Goal: Obtain resource: Obtain resource

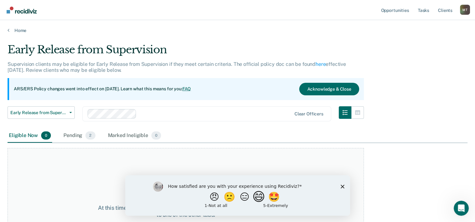
click at [260, 200] on button "😄" at bounding box center [259, 196] width 15 height 13
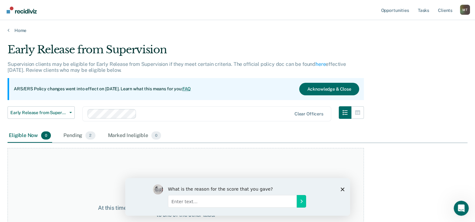
click at [343, 189] on polygon "Close survey" at bounding box center [342, 189] width 4 height 4
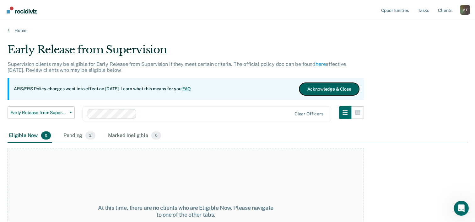
click at [342, 88] on button "Acknowledge & Close" at bounding box center [329, 89] width 60 height 13
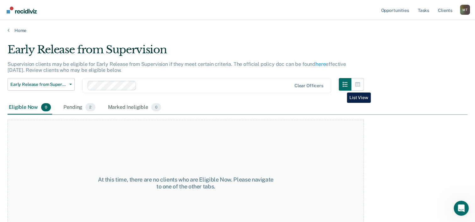
scroll to position [24, 0]
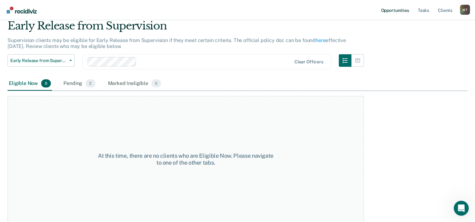
click at [395, 10] on link "Opportunities" at bounding box center [394, 10] width 30 height 20
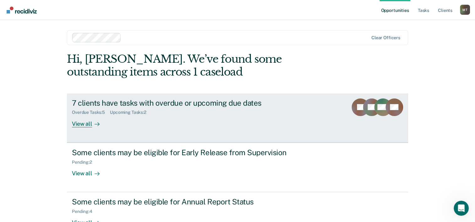
click at [80, 128] on link "7 clients have tasks with overdue or upcoming due dates Overdue Tasks : 5 Upcom…" at bounding box center [237, 117] width 341 height 49
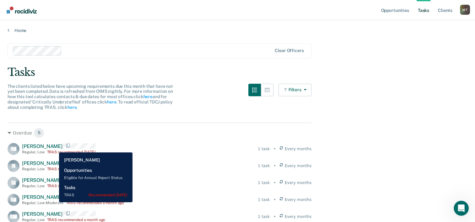
click at [54, 148] on span "[PERSON_NAME]" at bounding box center [42, 146] width 40 height 6
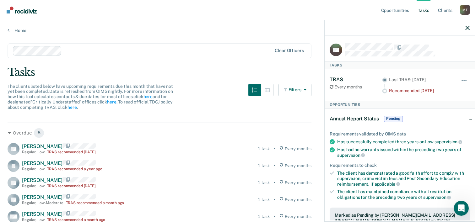
click at [467, 26] on icon "button" at bounding box center [467, 28] width 4 height 4
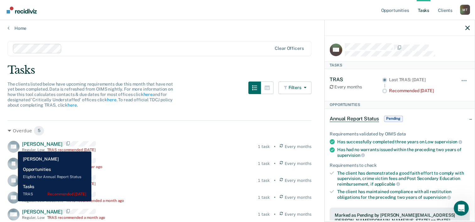
scroll to position [2, 0]
click at [459, 83] on button "button" at bounding box center [464, 84] width 11 height 10
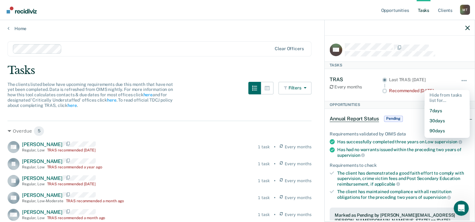
click at [269, 63] on main "Clear officers Tasks The clients listed below have upcoming requirements due th…" at bounding box center [237, 124] width 475 height 187
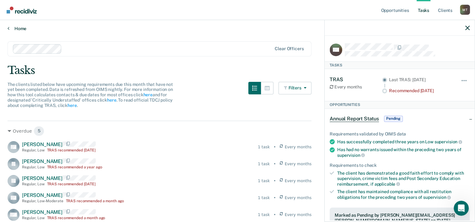
click at [14, 28] on link "Home" at bounding box center [238, 29] width 460 height 6
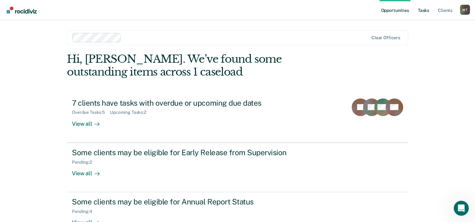
click at [424, 13] on link "Tasks" at bounding box center [423, 10] width 14 height 20
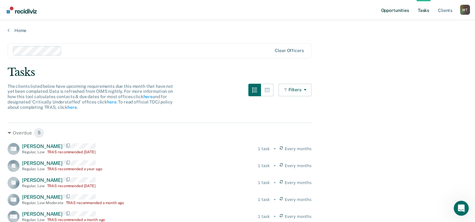
click at [402, 15] on link "Opportunities" at bounding box center [394, 10] width 30 height 20
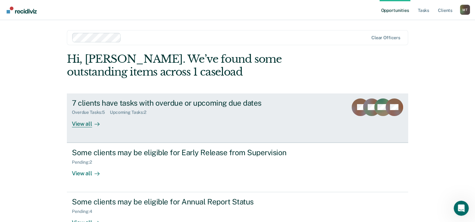
click at [83, 128] on link "7 clients have tasks with overdue or upcoming due dates Overdue Tasks : 5 Upcom…" at bounding box center [237, 117] width 341 height 49
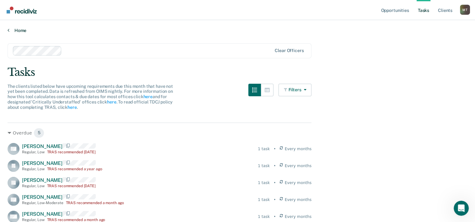
click at [13, 31] on link "Home" at bounding box center [238, 31] width 460 height 6
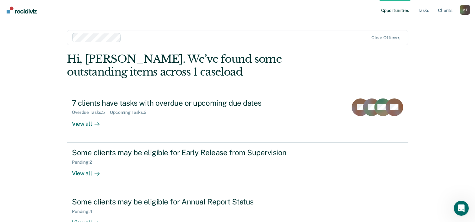
scroll to position [19, 0]
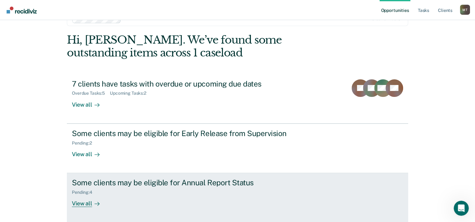
click at [83, 203] on div "View all" at bounding box center [89, 201] width 35 height 12
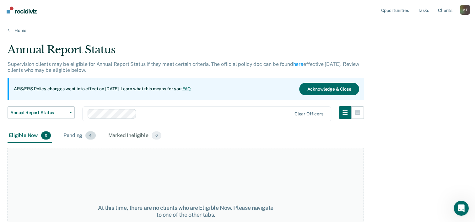
click at [77, 134] on div "Pending 4" at bounding box center [79, 136] width 35 height 14
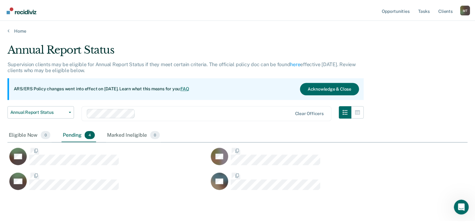
scroll to position [127, 459]
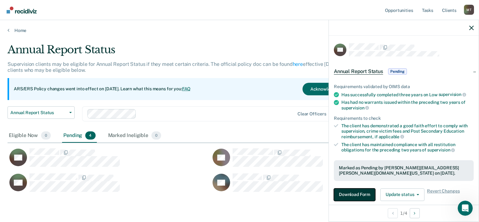
click at [360, 191] on button "Download Form" at bounding box center [354, 195] width 41 height 13
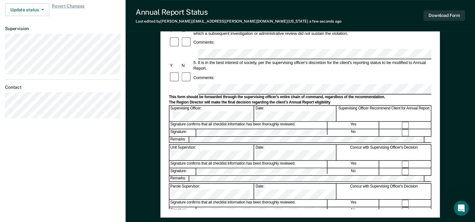
scroll to position [199, 0]
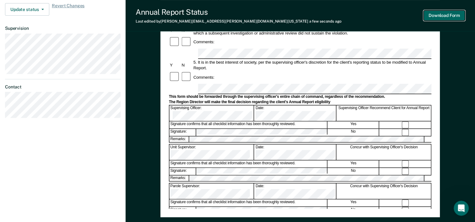
click at [453, 18] on button "Download Form" at bounding box center [443, 15] width 41 height 10
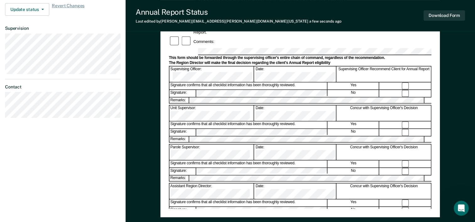
click at [92, 84] on dl "Contact" at bounding box center [62, 101] width 115 height 34
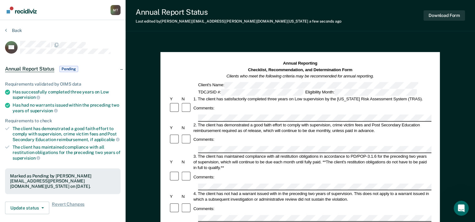
click at [103, 54] on article "JW Annual Report Status Pending Requirements validated by OIMS data Has success…" at bounding box center [62, 179] width 115 height 276
click at [14, 32] on button "Back" at bounding box center [13, 31] width 17 height 6
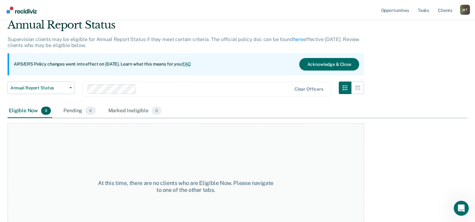
scroll to position [52, 0]
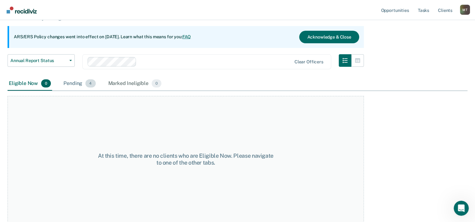
click at [73, 83] on div "Pending 4" at bounding box center [79, 84] width 35 height 14
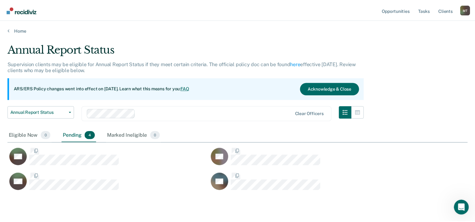
scroll to position [127, 459]
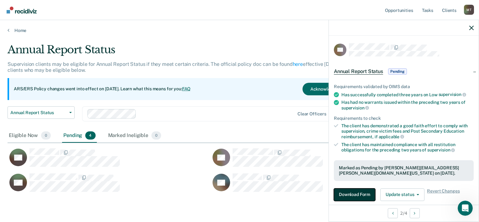
click at [355, 193] on button "Download Form" at bounding box center [354, 195] width 41 height 13
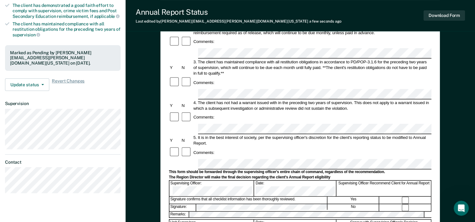
scroll to position [122, 0]
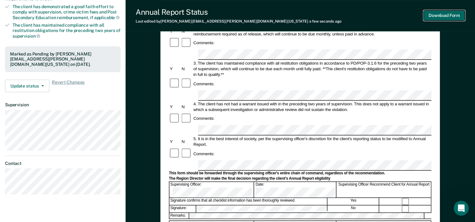
click at [438, 13] on button "Download Form" at bounding box center [443, 15] width 41 height 10
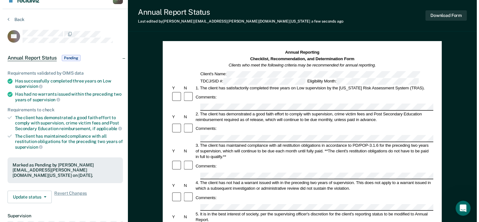
scroll to position [0, 0]
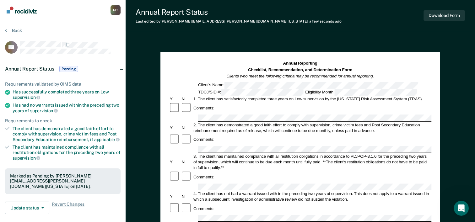
click at [189, 33] on div "Annual Report Status Last edited by [PERSON_NAME][EMAIL_ADDRESS][PERSON_NAME][D…" at bounding box center [299, 218] width 349 height 436
click at [112, 48] on div at bounding box center [70, 47] width 100 height 13
click at [110, 49] on div at bounding box center [70, 47] width 100 height 13
click at [96, 74] on div "Annual Report Status Pending" at bounding box center [62, 69] width 125 height 20
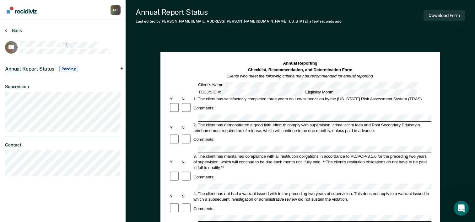
click at [15, 31] on button "Back" at bounding box center [13, 31] width 17 height 6
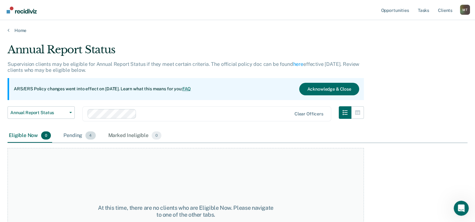
click at [81, 137] on div "Pending 4" at bounding box center [79, 136] width 35 height 14
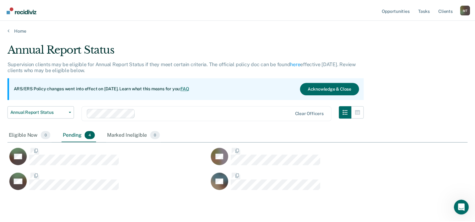
scroll to position [127, 459]
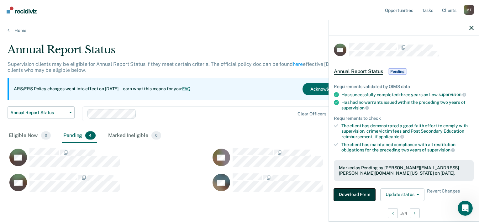
click at [360, 196] on button "Download Form" at bounding box center [354, 195] width 41 height 13
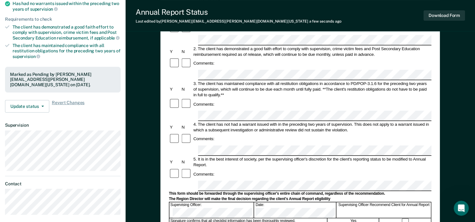
scroll to position [101, 0]
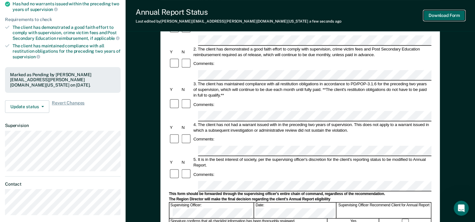
click at [445, 18] on button "Download Form" at bounding box center [443, 15] width 41 height 10
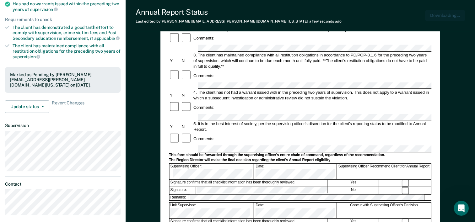
scroll to position [0, 0]
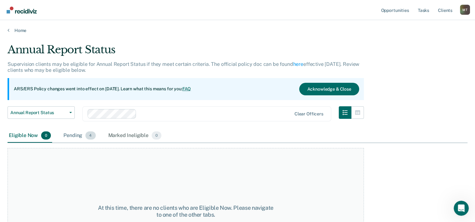
click at [77, 136] on div "Pending 4" at bounding box center [79, 136] width 35 height 14
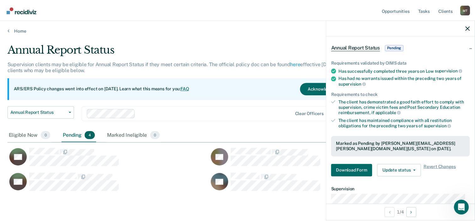
scroll to position [11, 0]
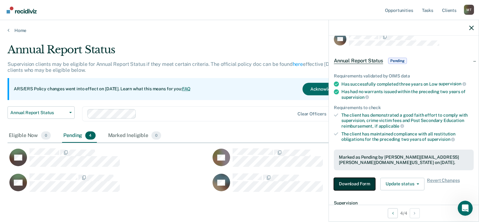
click at [361, 184] on button "Download Form" at bounding box center [354, 184] width 41 height 13
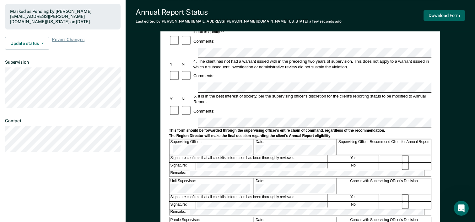
scroll to position [144, 0]
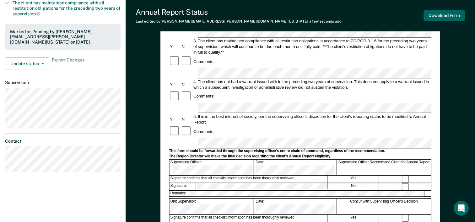
click at [444, 18] on button "Download Form" at bounding box center [443, 15] width 41 height 10
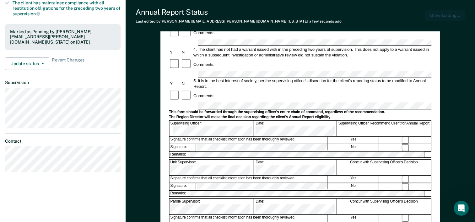
scroll to position [0, 0]
click at [87, 80] on dt "Supervision" at bounding box center [62, 82] width 115 height 5
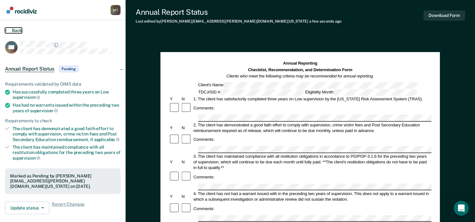
click at [15, 30] on button "Back" at bounding box center [13, 31] width 17 height 6
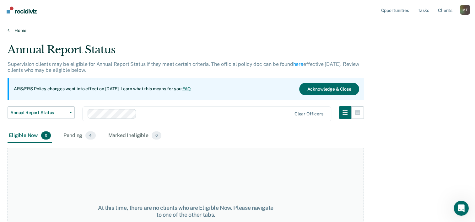
click at [21, 32] on link "Home" at bounding box center [238, 31] width 460 height 6
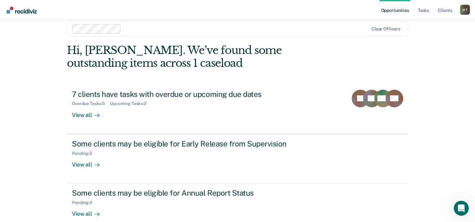
scroll to position [19, 0]
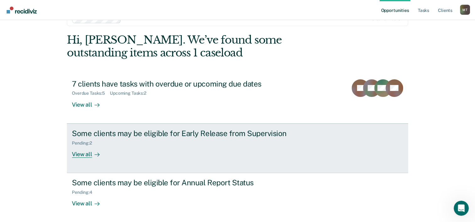
click at [88, 153] on div "View all" at bounding box center [89, 152] width 35 height 12
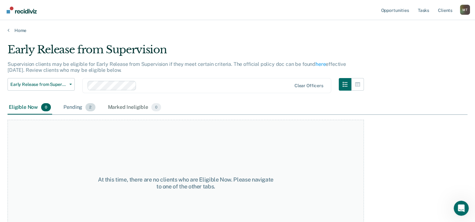
click at [77, 109] on div "Pending 2" at bounding box center [79, 108] width 34 height 14
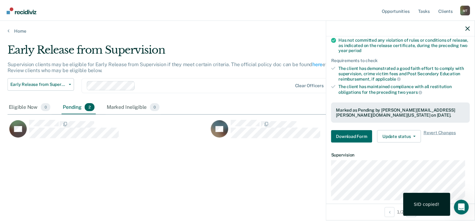
scroll to position [95, 0]
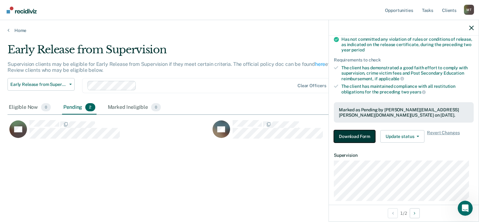
click at [354, 138] on button "Download Form" at bounding box center [354, 136] width 41 height 13
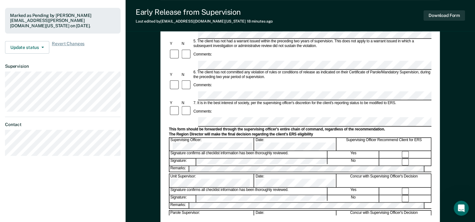
scroll to position [195, 0]
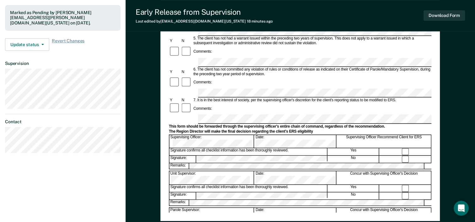
click at [78, 167] on div "[PERSON_NAME] Profile How it works Log Out Back JW Early Release from Supervisi…" at bounding box center [62, 23] width 125 height 436
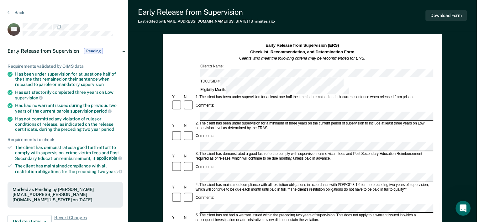
scroll to position [0, 0]
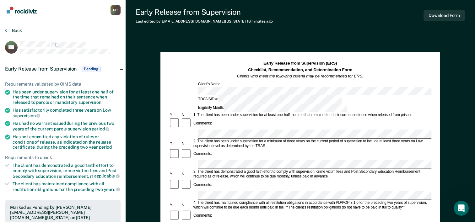
click at [18, 32] on button "Back" at bounding box center [13, 31] width 17 height 6
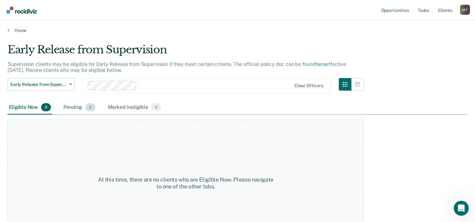
click at [77, 105] on div "Pending 2" at bounding box center [79, 108] width 34 height 14
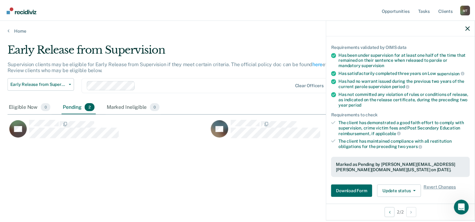
scroll to position [70, 0]
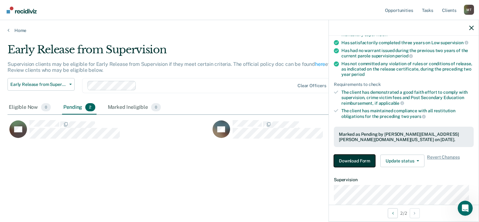
click at [360, 158] on button "Download Form" at bounding box center [354, 161] width 41 height 13
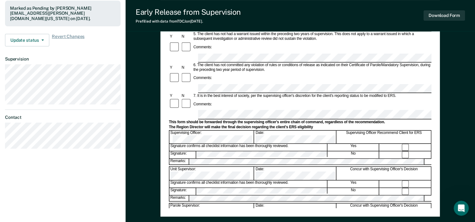
scroll to position [199, 0]
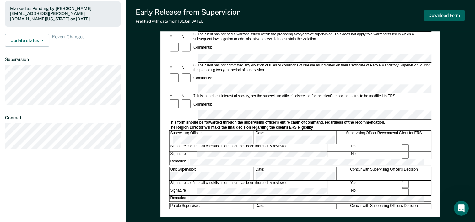
click at [447, 13] on button "Download Form" at bounding box center [443, 15] width 41 height 10
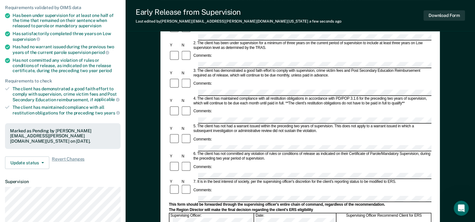
scroll to position [0, 0]
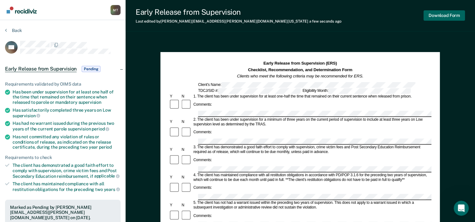
click at [445, 14] on button "Download Form" at bounding box center [443, 15] width 41 height 10
click at [14, 32] on button "Back" at bounding box center [13, 31] width 17 height 6
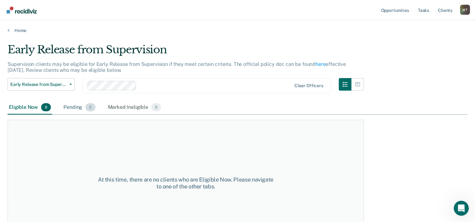
click at [86, 108] on span "2" at bounding box center [90, 107] width 10 height 8
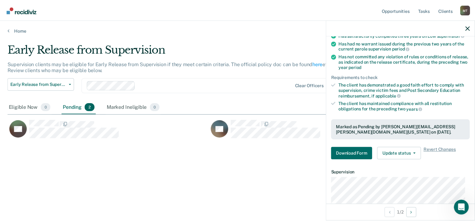
scroll to position [78, 0]
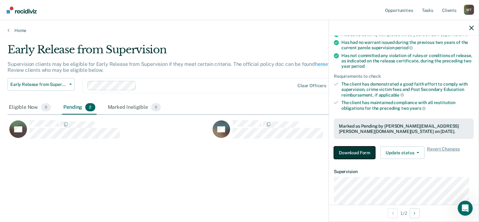
click at [360, 151] on button "Download Form" at bounding box center [354, 153] width 41 height 13
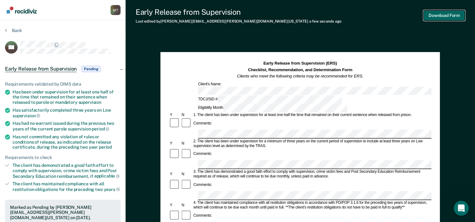
click at [445, 17] on button "Download Form" at bounding box center [443, 15] width 41 height 10
